Goal: Task Accomplishment & Management: Use online tool/utility

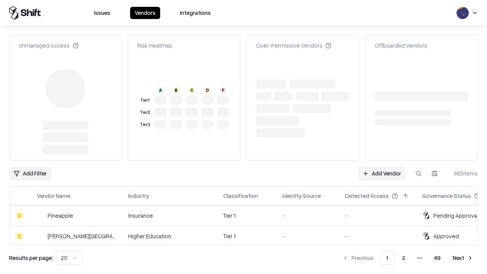
click at [382, 167] on link "Add Vendor" at bounding box center [382, 174] width 48 height 14
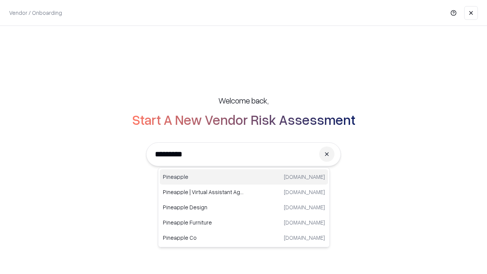
click at [244, 177] on div "Pineapple [DOMAIN_NAME]" at bounding box center [244, 176] width 168 height 15
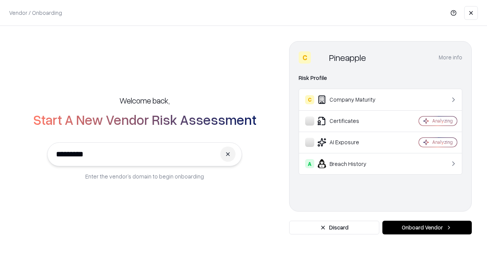
type input "*********"
click at [427, 227] on button "Onboard Vendor" at bounding box center [426, 228] width 89 height 14
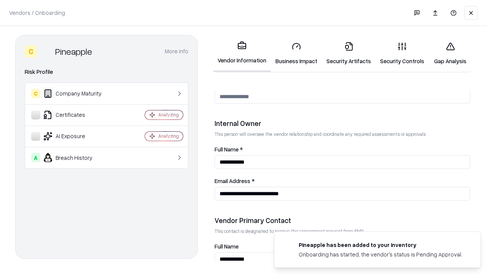
scroll to position [394, 0]
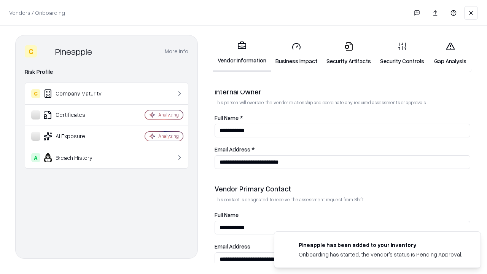
click at [348, 53] on link "Security Artifacts" at bounding box center [349, 53] width 54 height 35
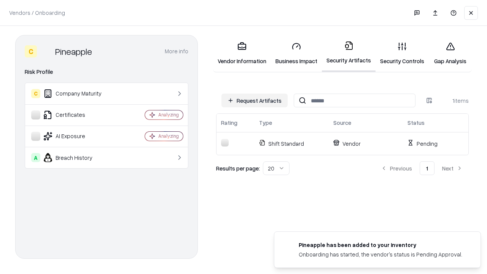
click at [254, 100] on button "Request Artifacts" at bounding box center [254, 101] width 66 height 14
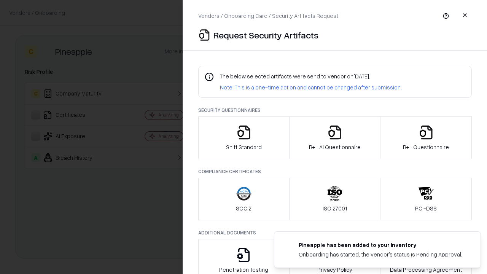
click at [426, 138] on icon "button" at bounding box center [425, 132] width 15 height 15
click at [334, 138] on icon "button" at bounding box center [334, 132] width 15 height 15
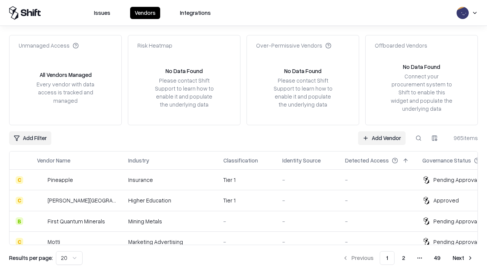
click at [382, 138] on link "Add Vendor" at bounding box center [382, 138] width 48 height 14
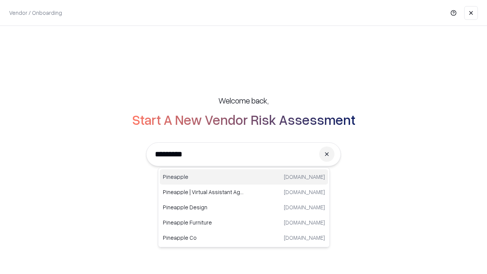
click at [244, 177] on div "Pineapple [DOMAIN_NAME]" at bounding box center [244, 176] width 168 height 15
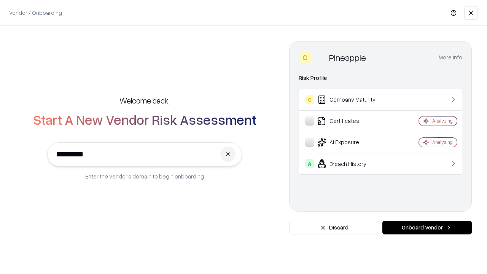
type input "*********"
click at [427, 227] on button "Onboard Vendor" at bounding box center [426, 228] width 89 height 14
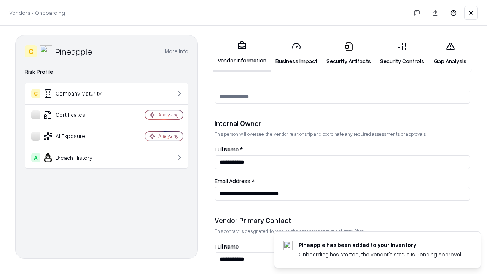
scroll to position [394, 0]
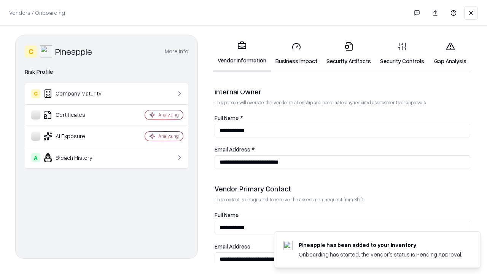
click at [450, 53] on link "Gap Analysis" at bounding box center [450, 53] width 43 height 35
